Goal: Information Seeking & Learning: Understand process/instructions

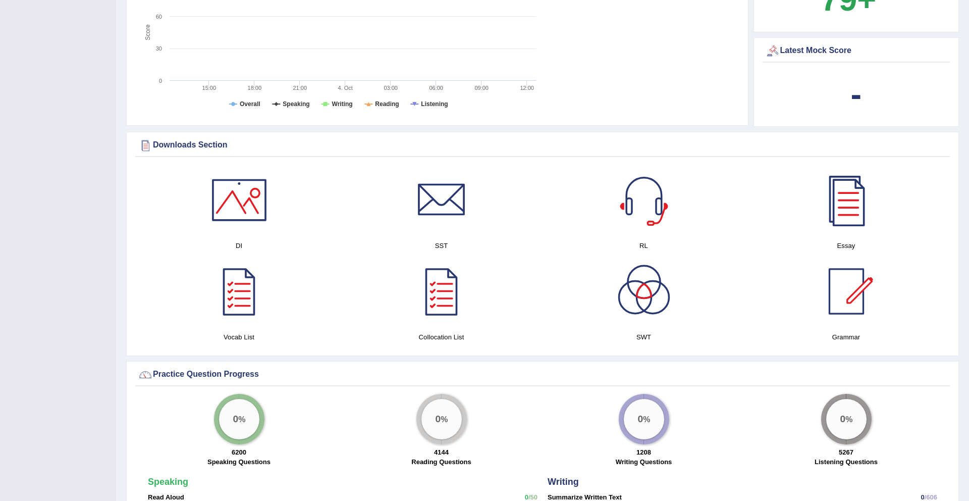
scroll to position [427, 0]
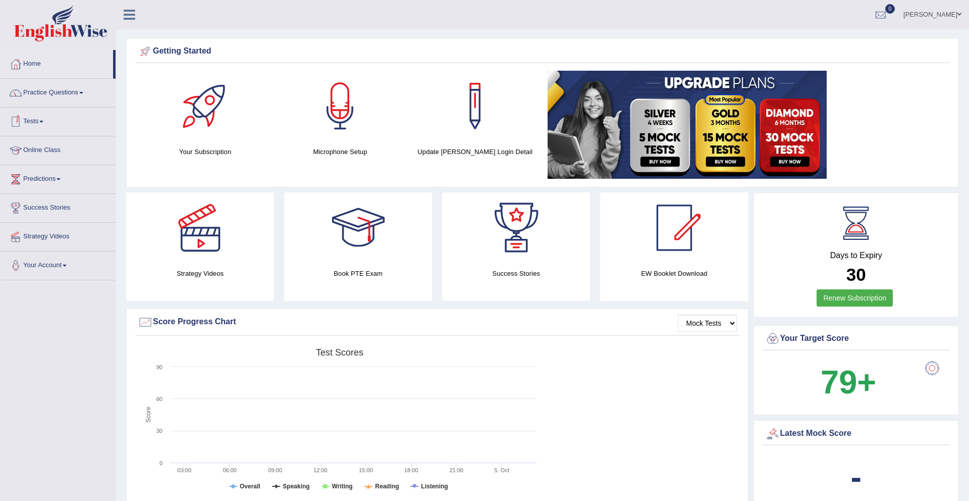
scroll to position [2, 0]
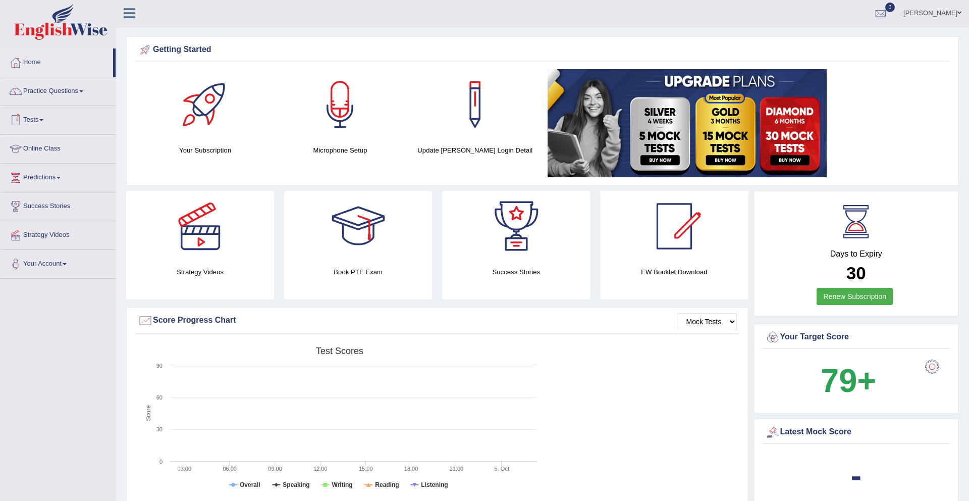
click at [37, 120] on link "Tests" at bounding box center [58, 118] width 115 height 25
click at [40, 202] on link "Online Class" at bounding box center [58, 201] width 115 height 25
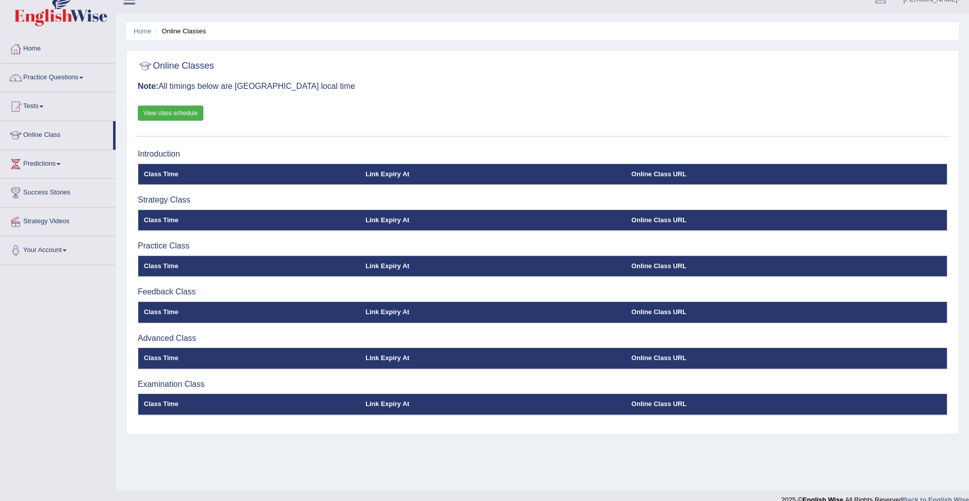
scroll to position [25, 0]
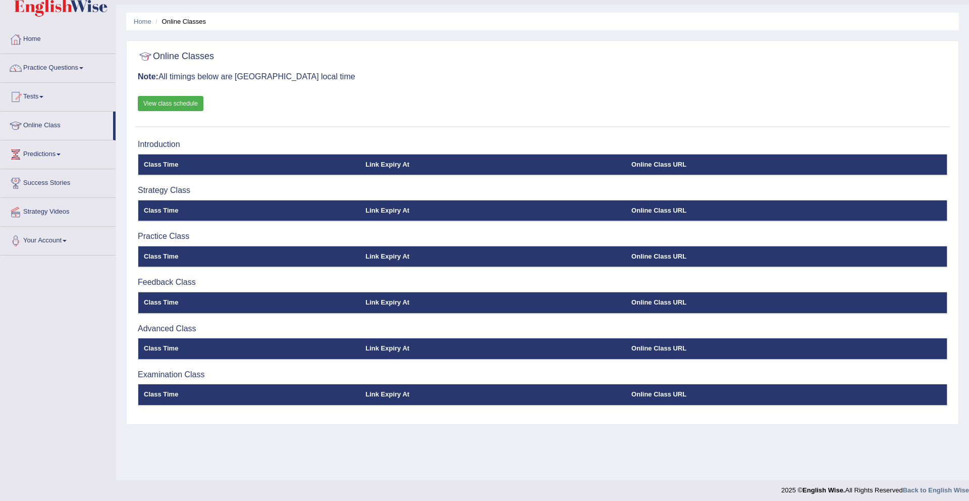
click at [195, 104] on link "View class schedule" at bounding box center [171, 103] width 66 height 15
click at [34, 39] on link "Home" at bounding box center [58, 37] width 115 height 25
click at [26, 31] on link "Home" at bounding box center [58, 37] width 115 height 25
